Goal: Check status: Check status

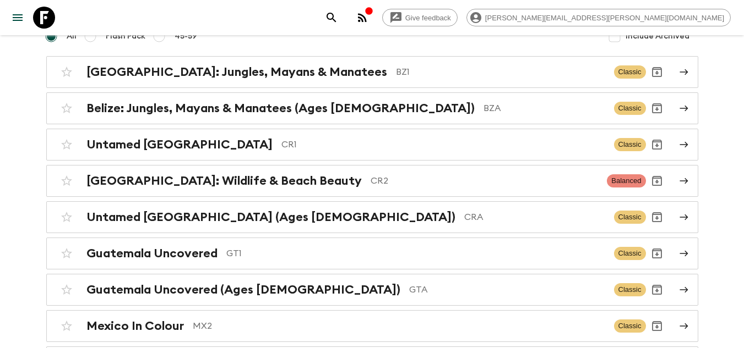
scroll to position [108, 0]
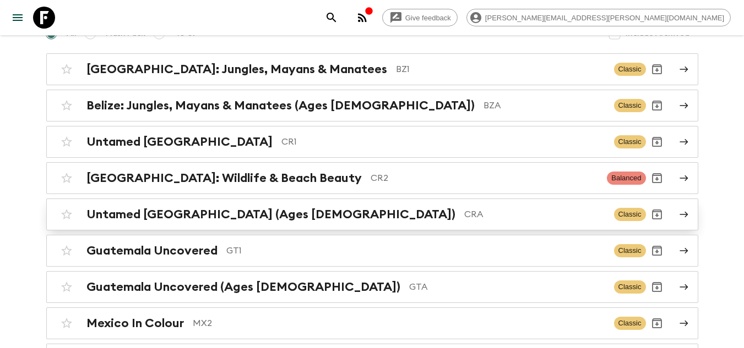
click at [464, 210] on p "CRA" at bounding box center [534, 214] width 141 height 13
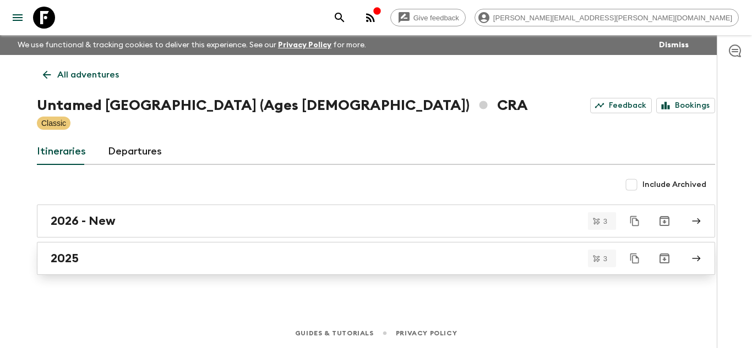
click at [242, 268] on link "2025" at bounding box center [376, 258] width 678 height 33
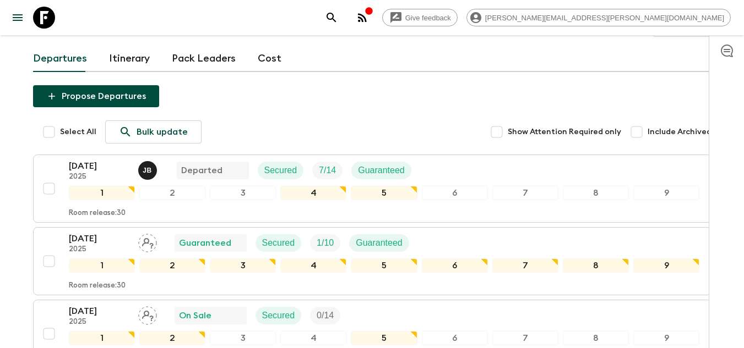
scroll to position [102, 0]
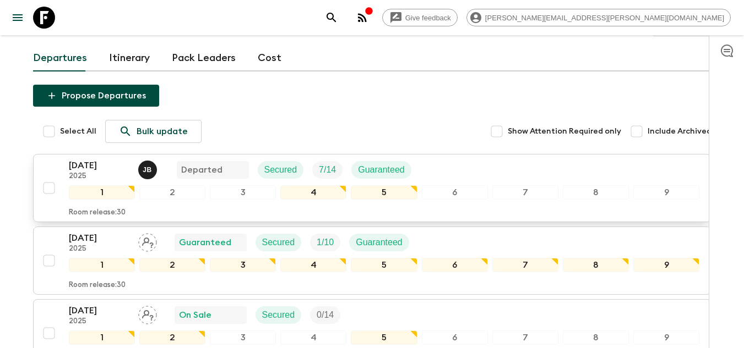
click at [100, 159] on p "[DATE]" at bounding box center [99, 165] width 61 height 13
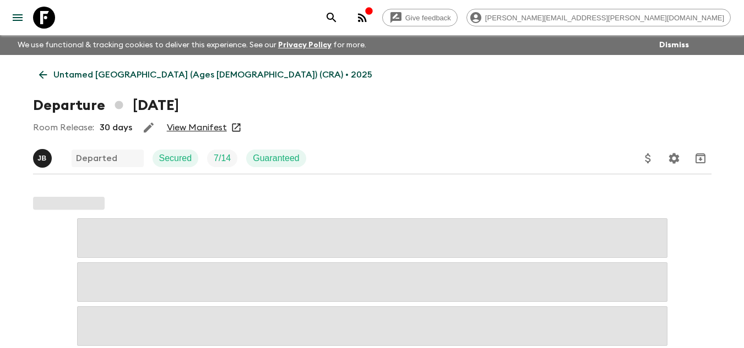
click at [202, 124] on link "View Manifest" at bounding box center [197, 127] width 60 height 11
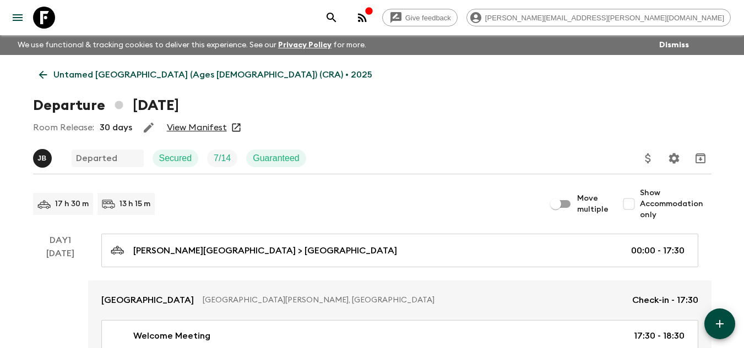
click at [41, 14] on icon at bounding box center [44, 18] width 22 height 22
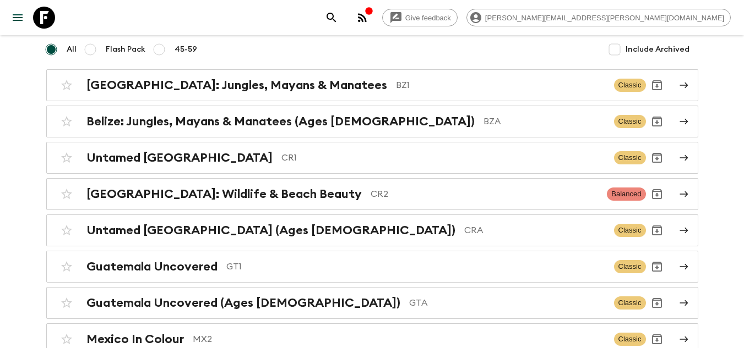
scroll to position [94, 0]
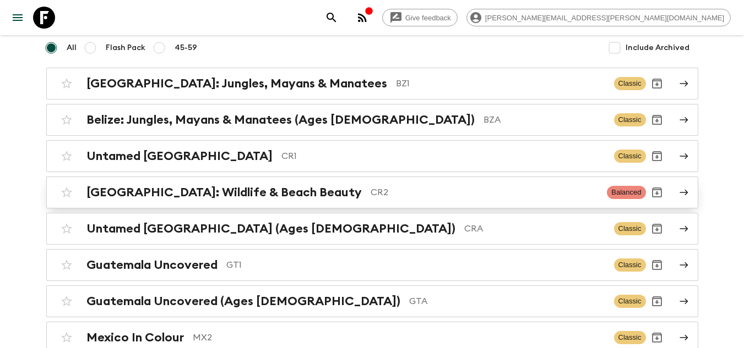
click at [370, 190] on p "CR2" at bounding box center [484, 192] width 228 height 13
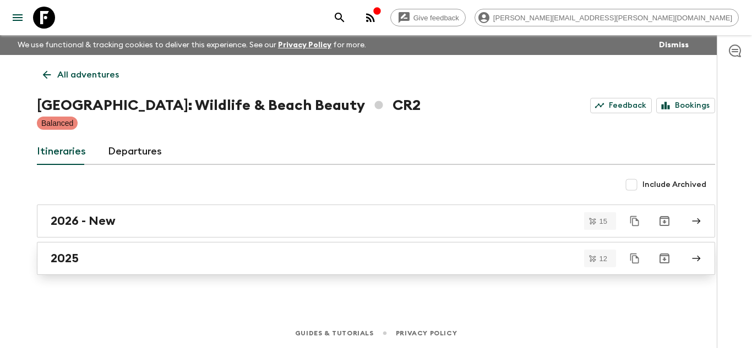
click at [240, 271] on link "2025" at bounding box center [376, 258] width 678 height 33
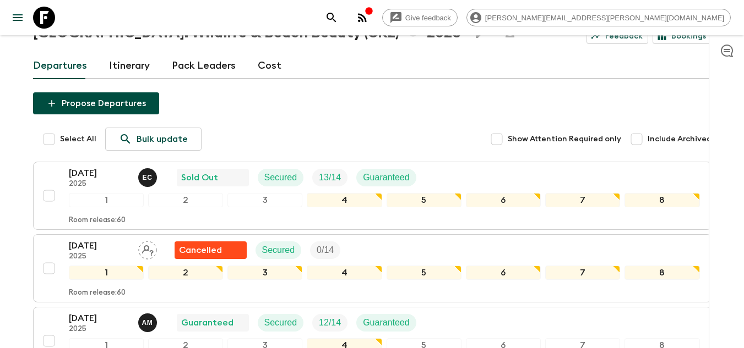
scroll to position [138, 0]
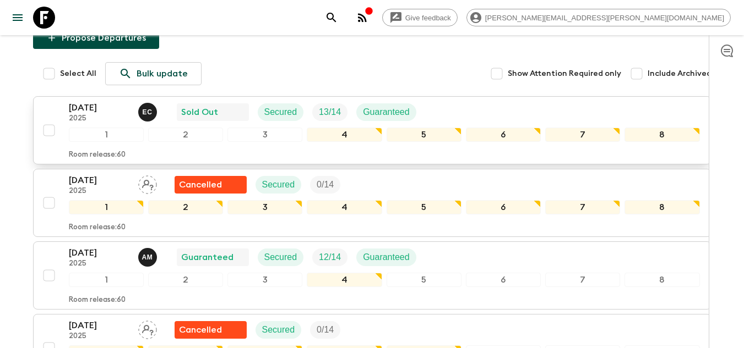
click at [100, 105] on p "[DATE]" at bounding box center [99, 107] width 61 height 13
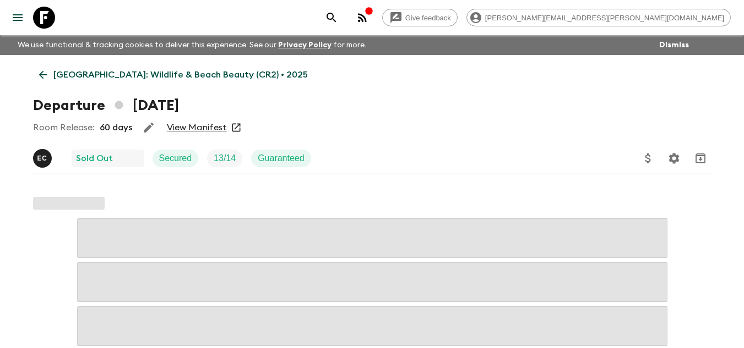
click at [210, 127] on link "View Manifest" at bounding box center [197, 127] width 60 height 11
